Goal: Find specific page/section: Find specific page/section

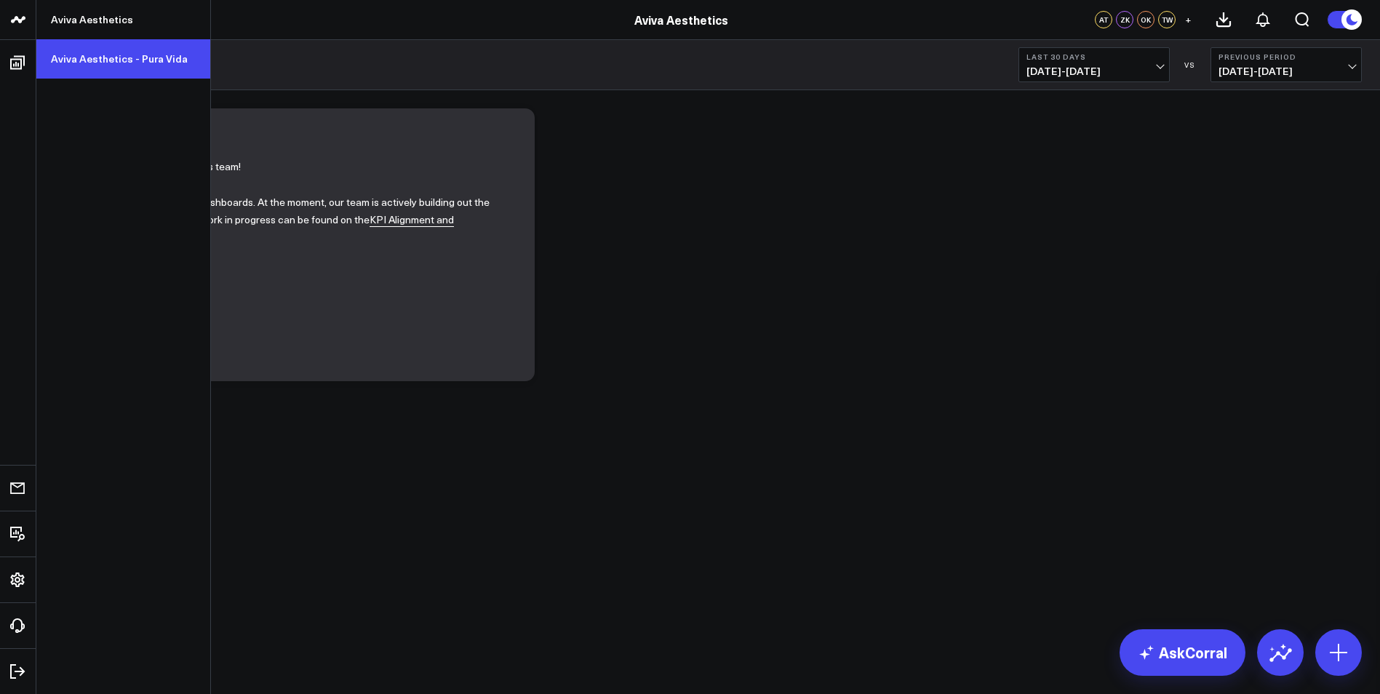
click at [89, 55] on link "Aviva Aesthetics - Pura Vida" at bounding box center [123, 58] width 174 height 39
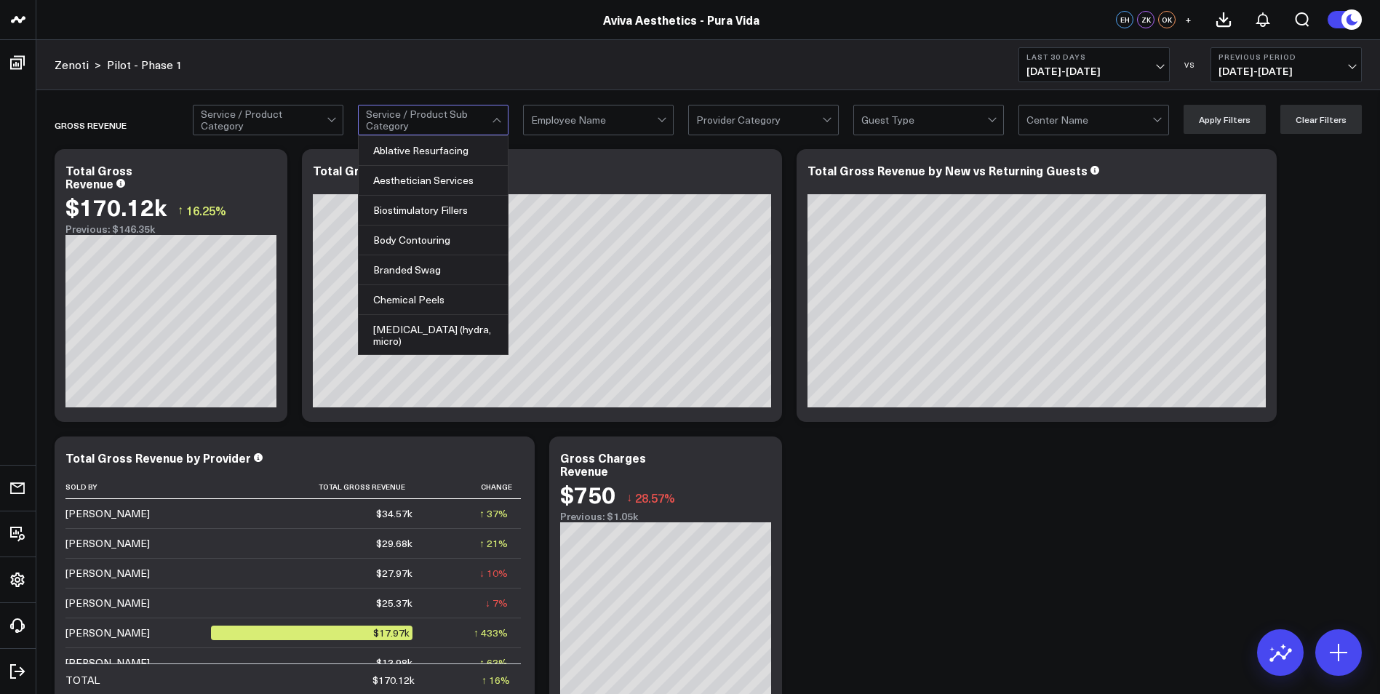
click at [474, 116] on div at bounding box center [429, 120] width 126 height 29
click at [450, 244] on div "Body Contouring" at bounding box center [433, 241] width 149 height 30
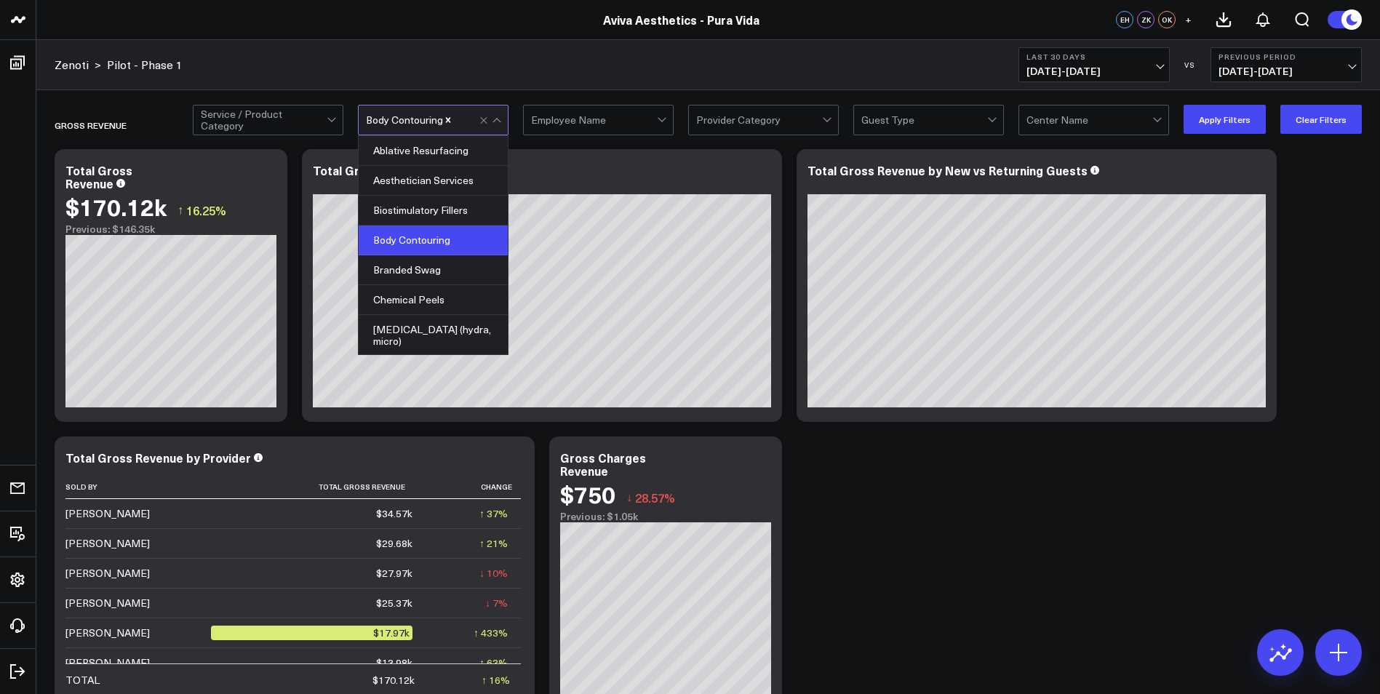
click at [450, 244] on div "Body Contouring" at bounding box center [433, 241] width 149 height 30
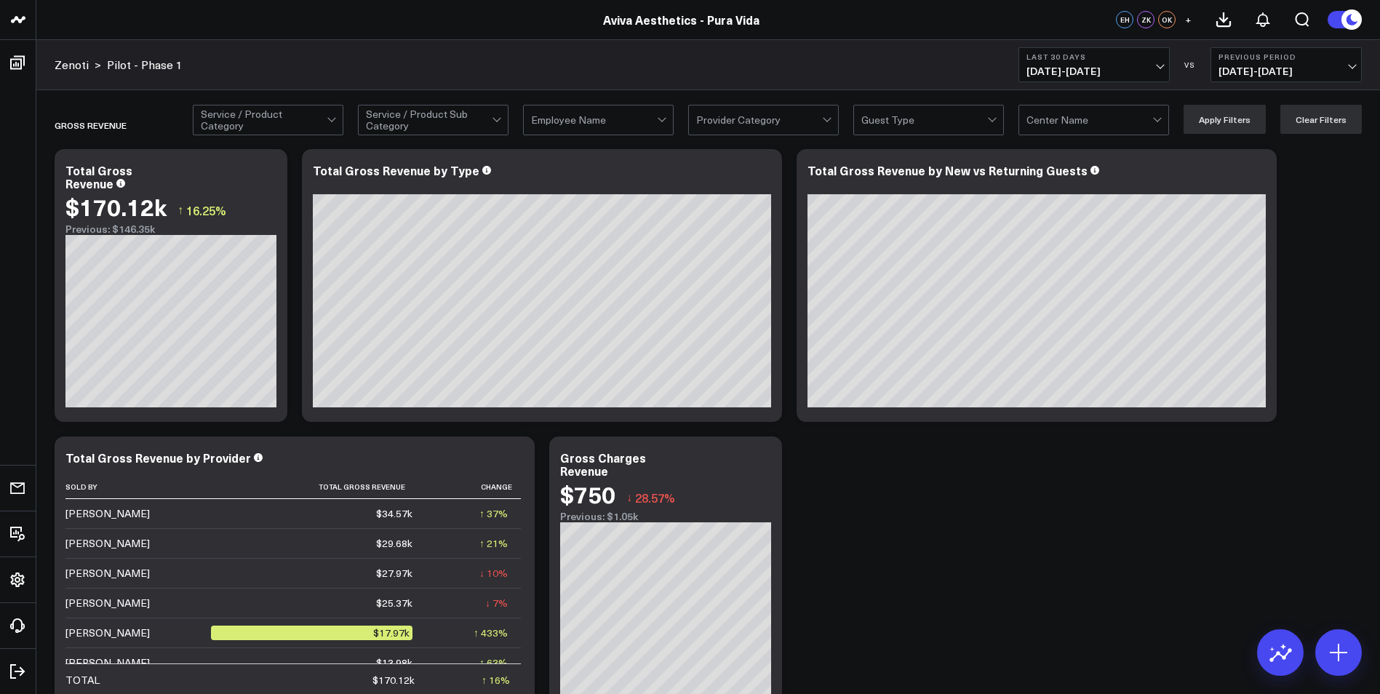
click at [827, 119] on div "Provider Category" at bounding box center [763, 120] width 151 height 31
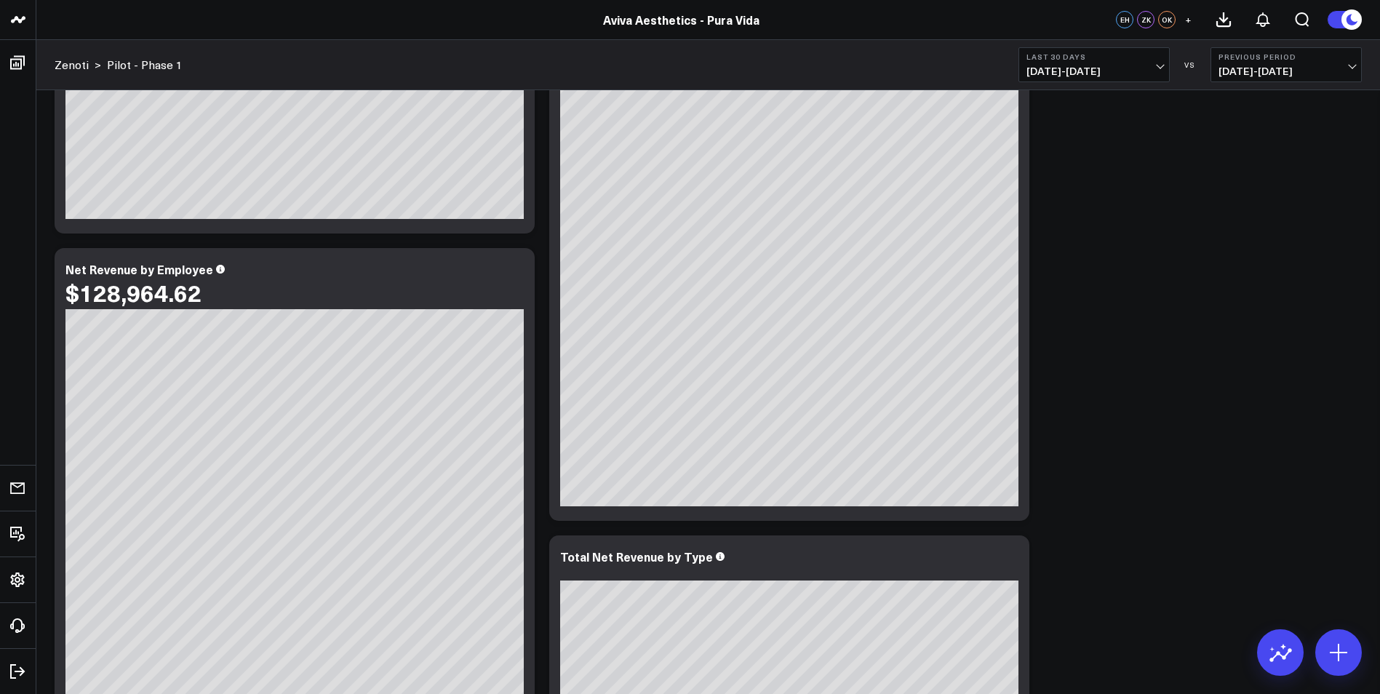
scroll to position [1237, 0]
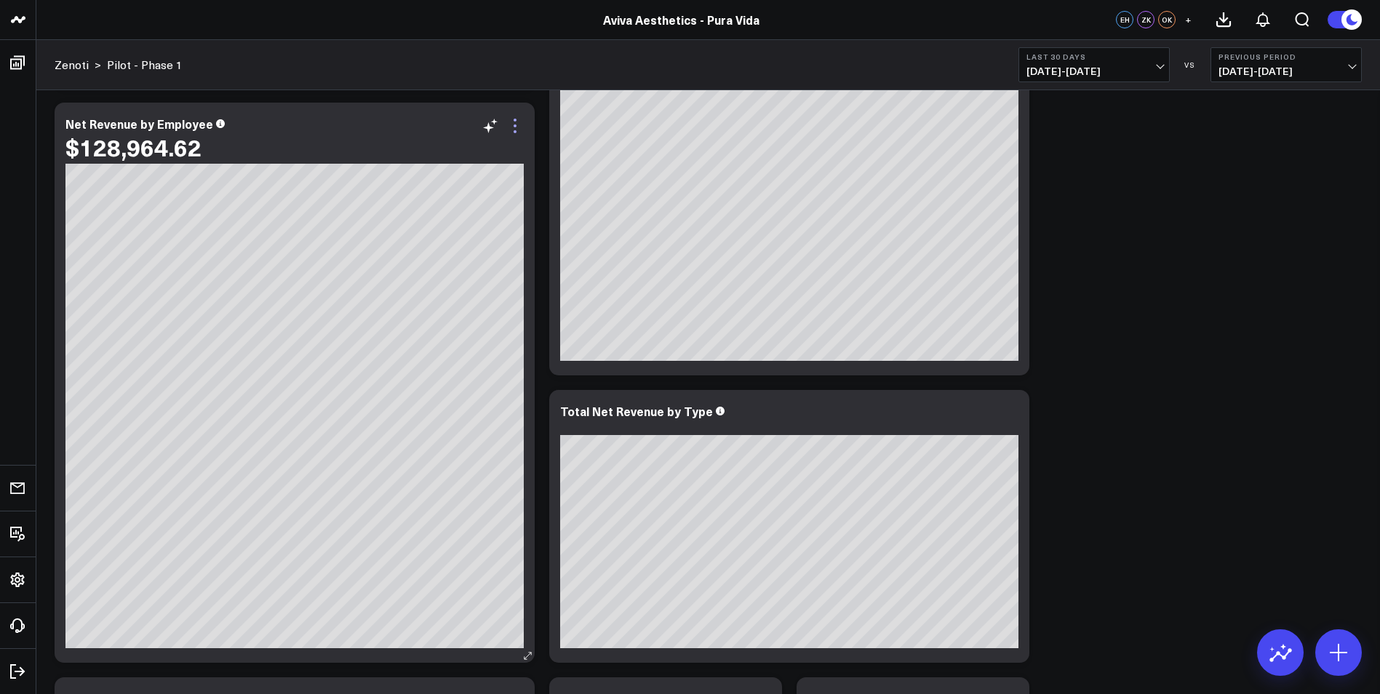
click at [518, 124] on icon at bounding box center [514, 125] width 17 height 17
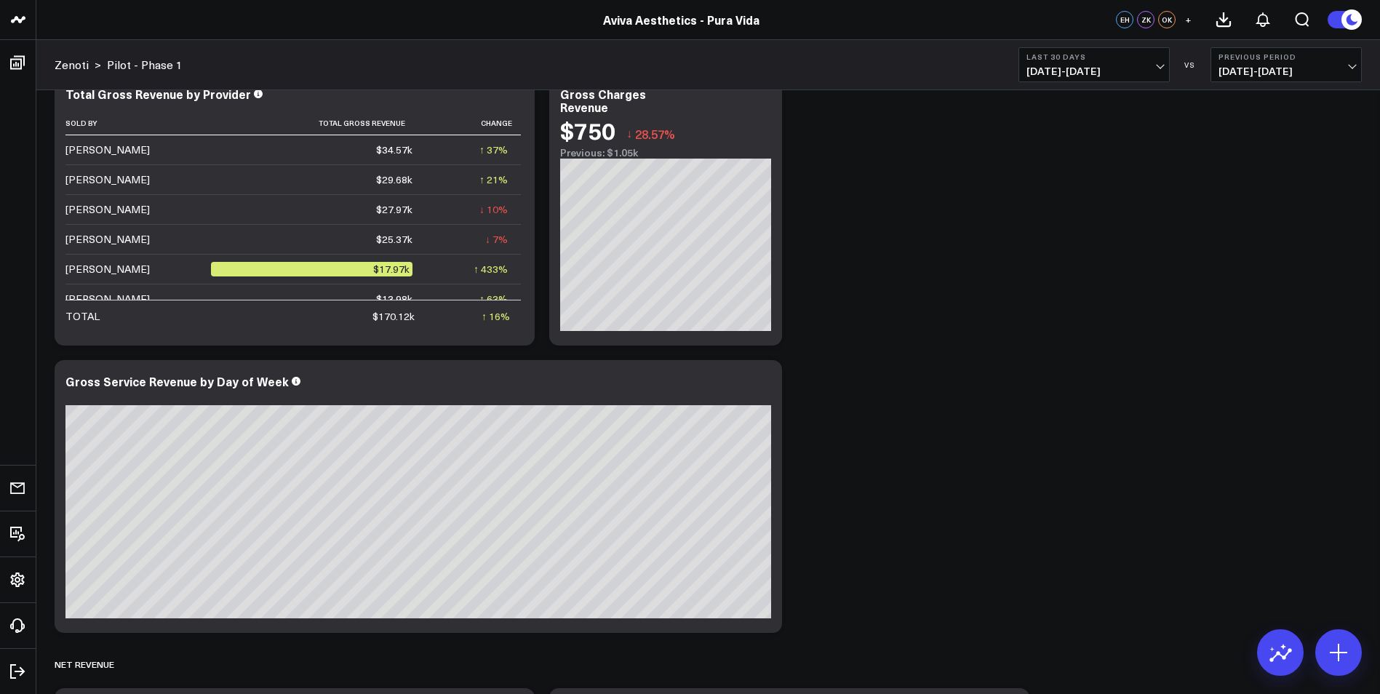
scroll to position [0, 0]
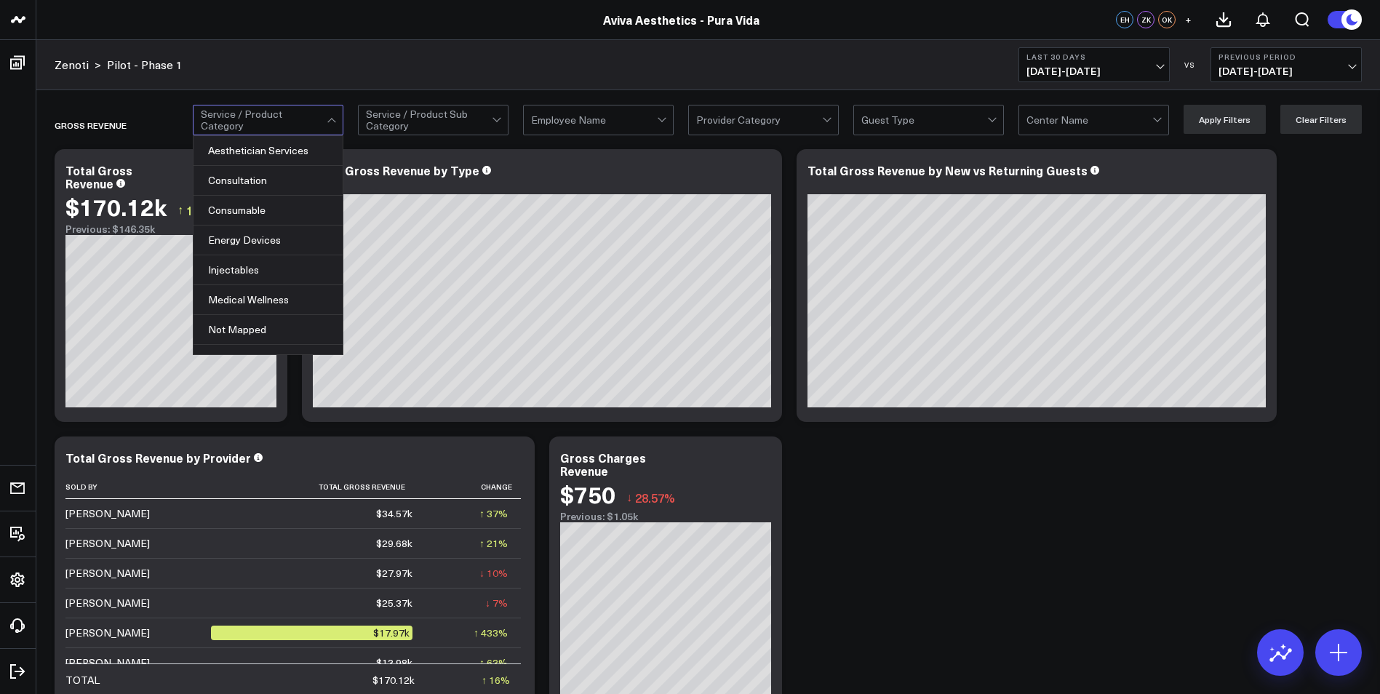
click at [302, 122] on div at bounding box center [264, 120] width 126 height 29
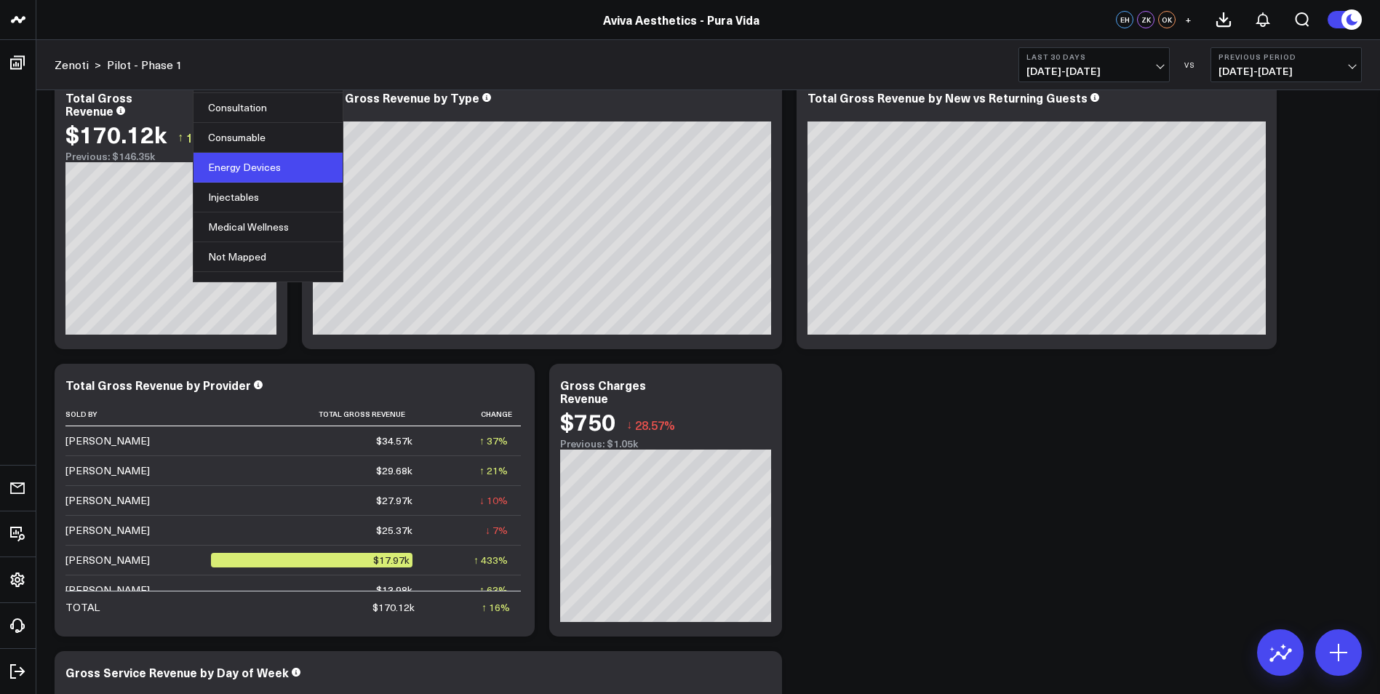
scroll to position [49, 0]
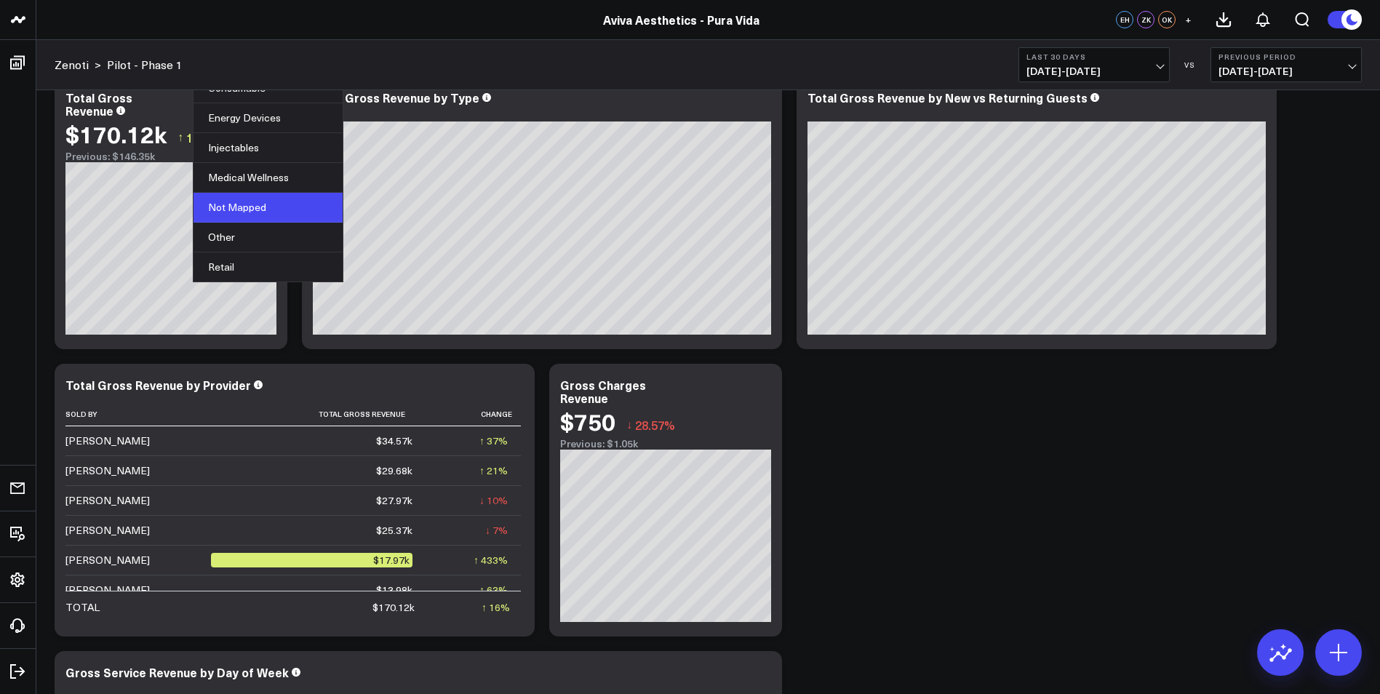
click at [290, 203] on div "Not Mapped" at bounding box center [268, 208] width 149 height 30
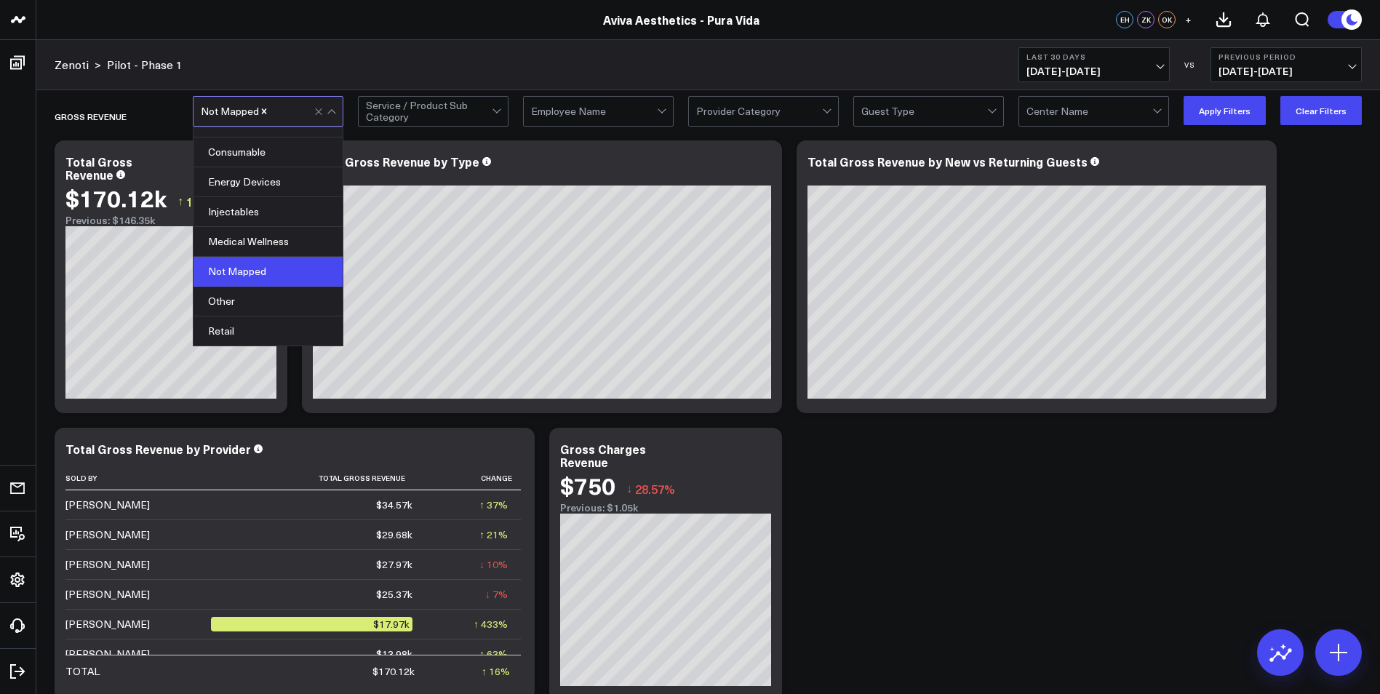
scroll to position [0, 0]
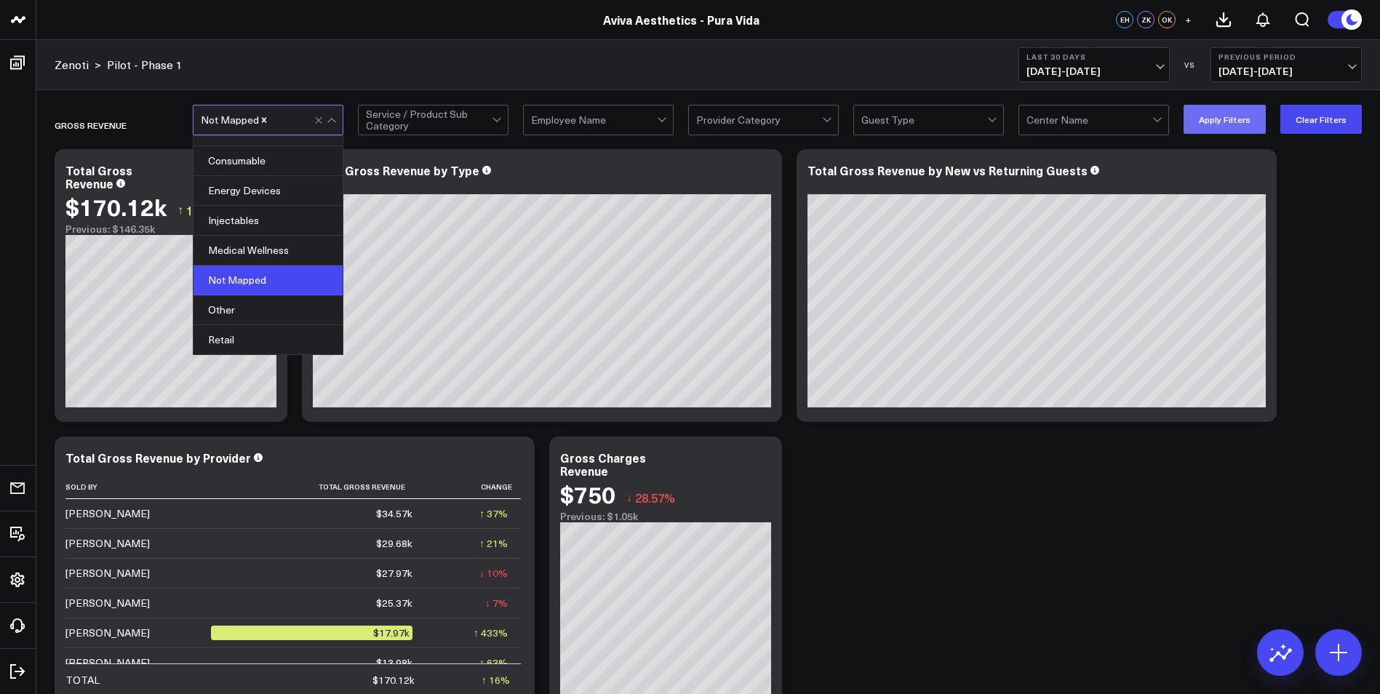
click at [1215, 119] on button "Apply Filters" at bounding box center [1225, 119] width 82 height 29
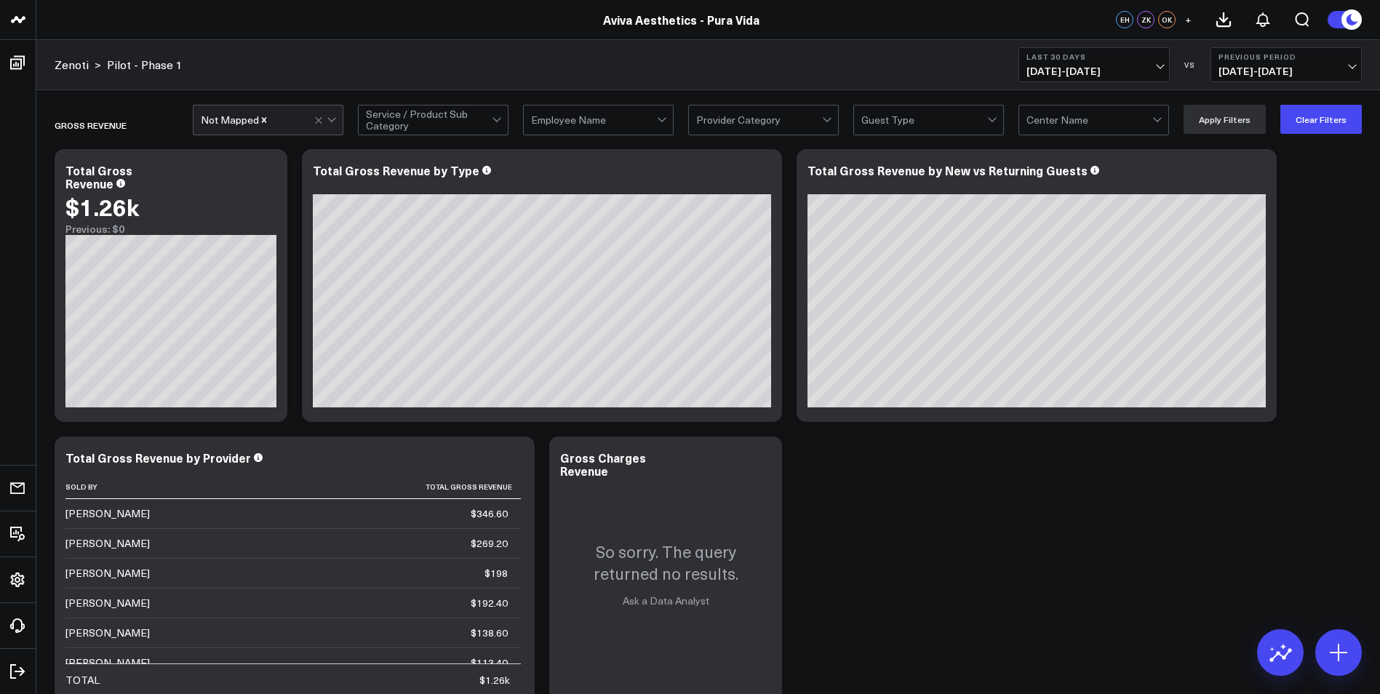
click at [320, 124] on div at bounding box center [326, 120] width 25 height 29
